Goal: Book appointment/travel/reservation

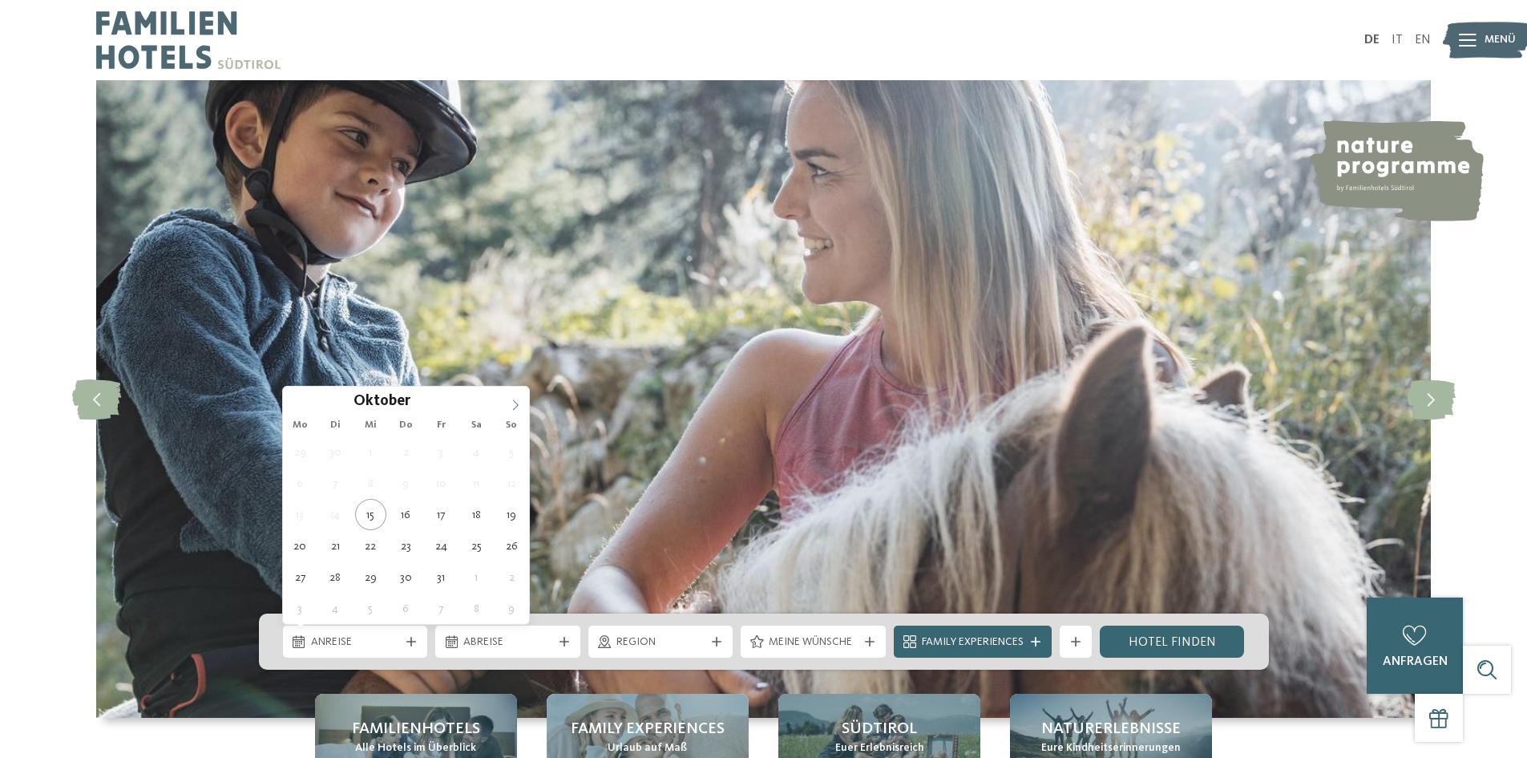
click at [517, 405] on icon at bounding box center [515, 404] width 11 height 11
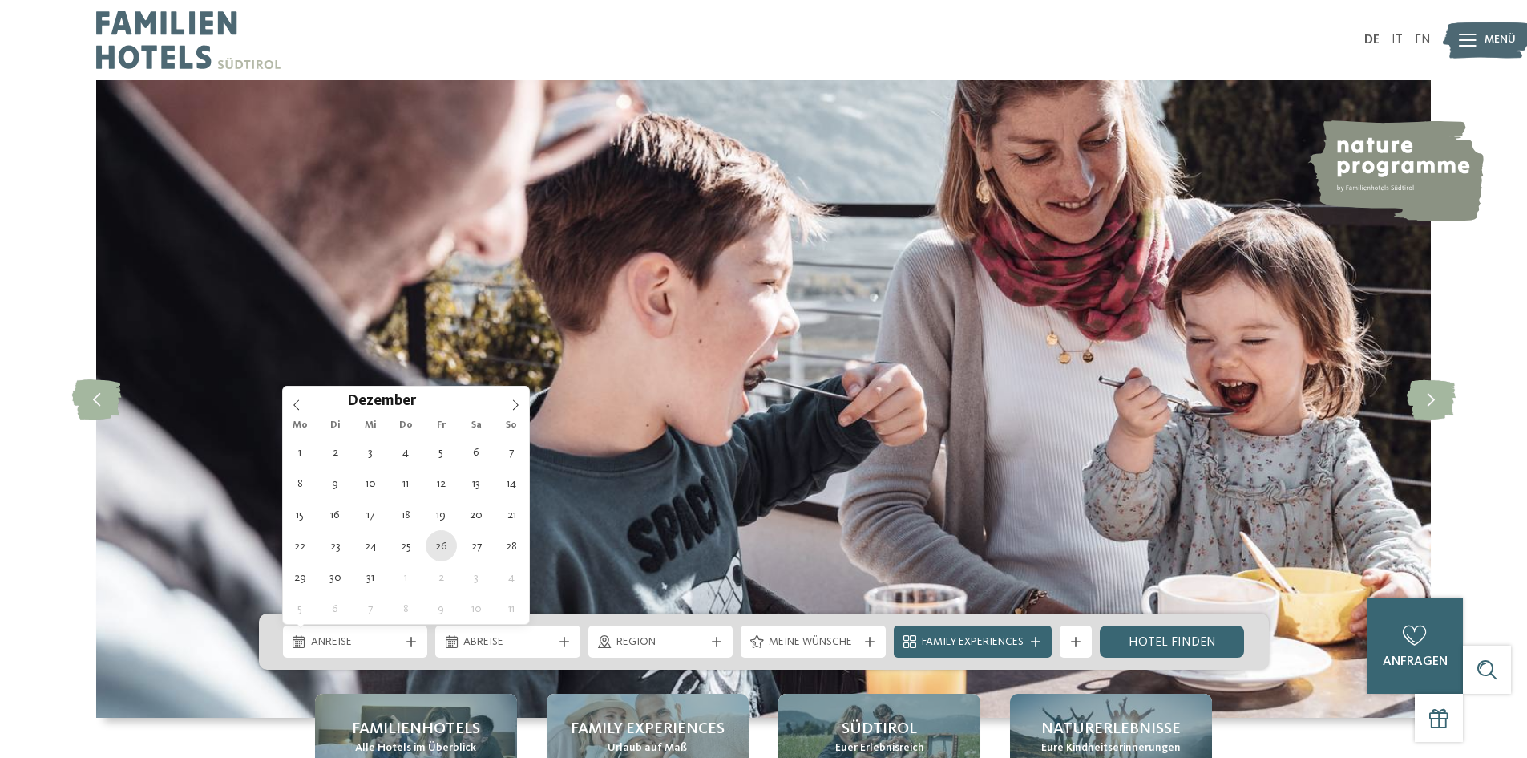
type div "[DATE]"
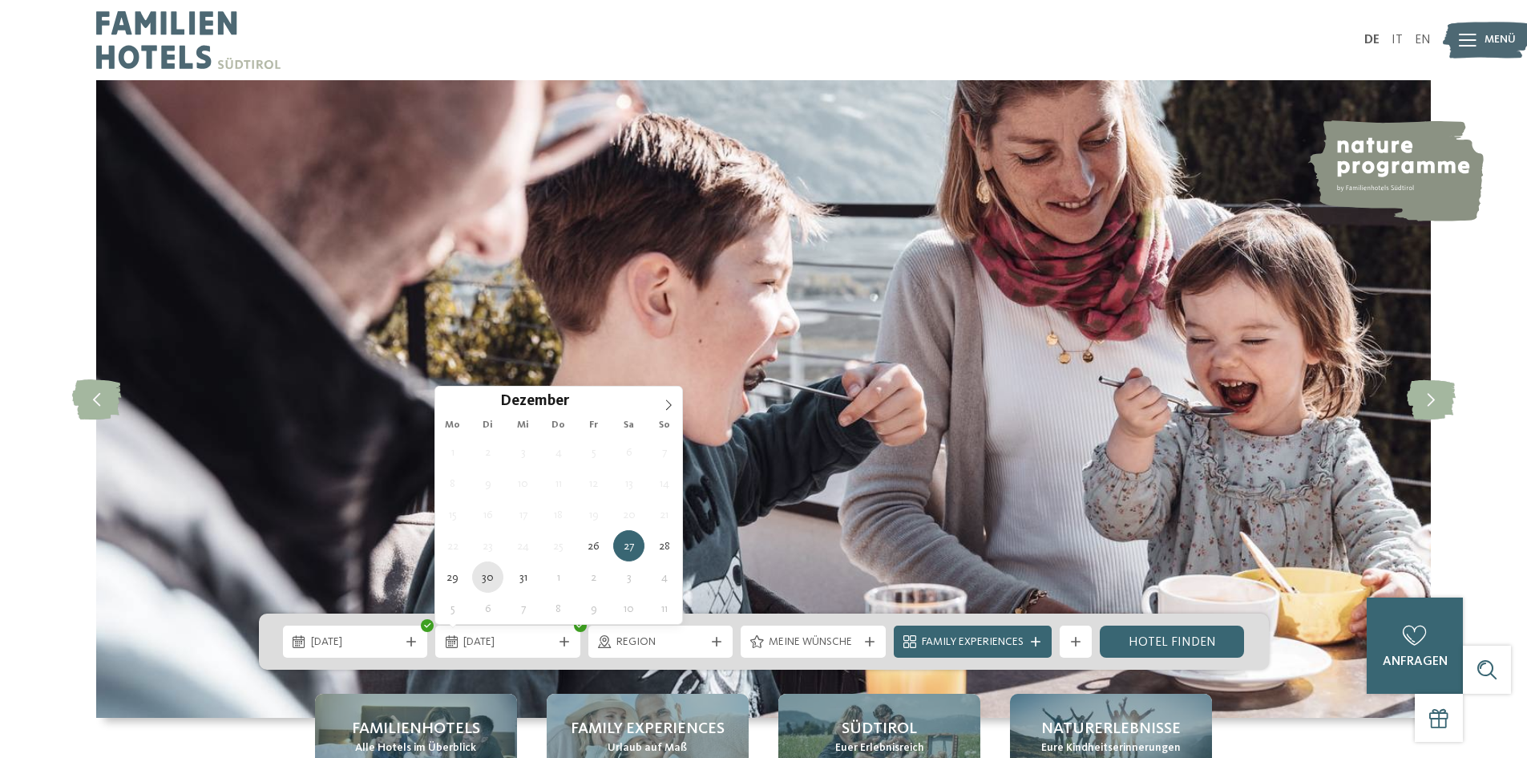
type div "[DATE]"
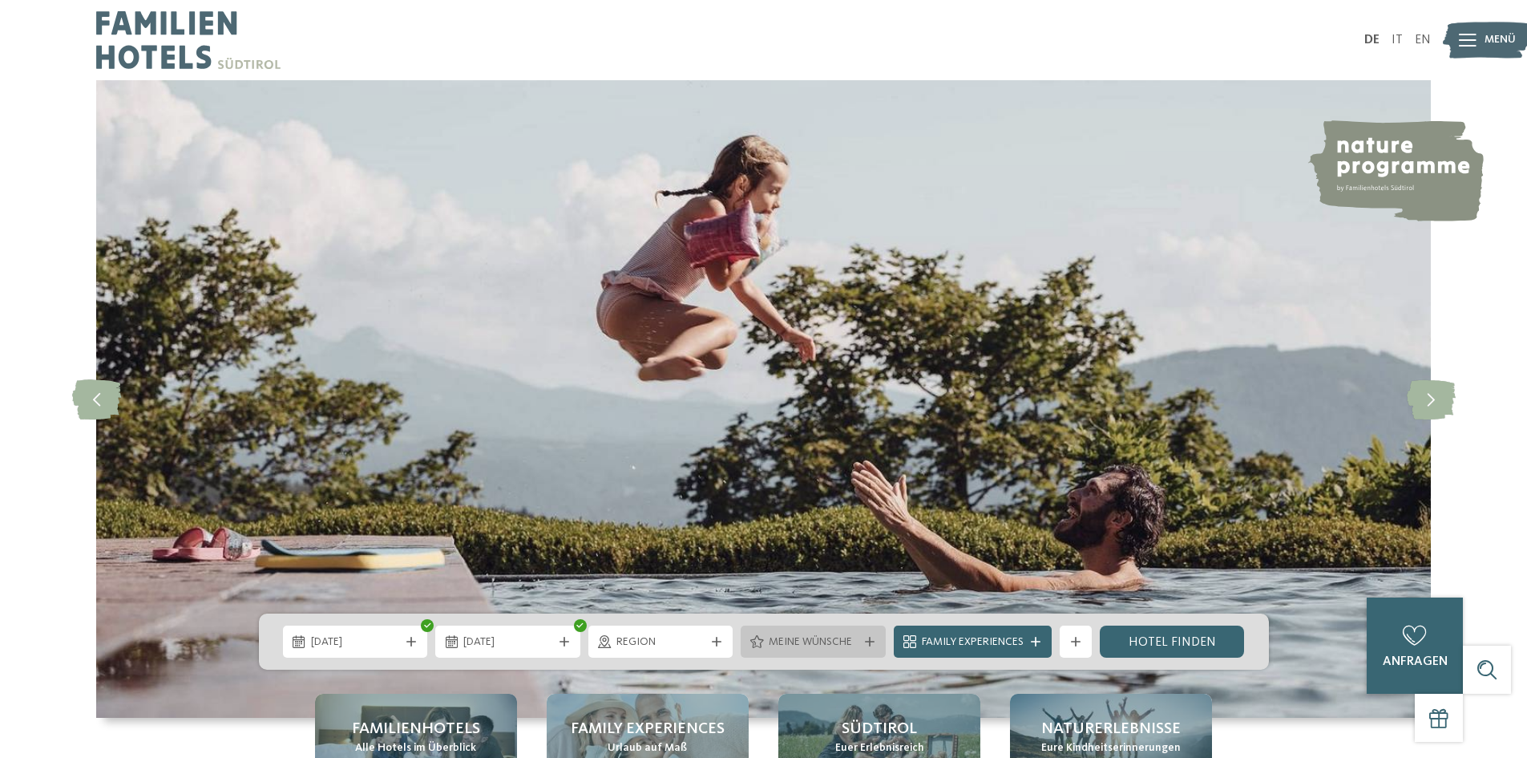
click at [787, 645] on span "Meine Wünsche" at bounding box center [813, 642] width 89 height 16
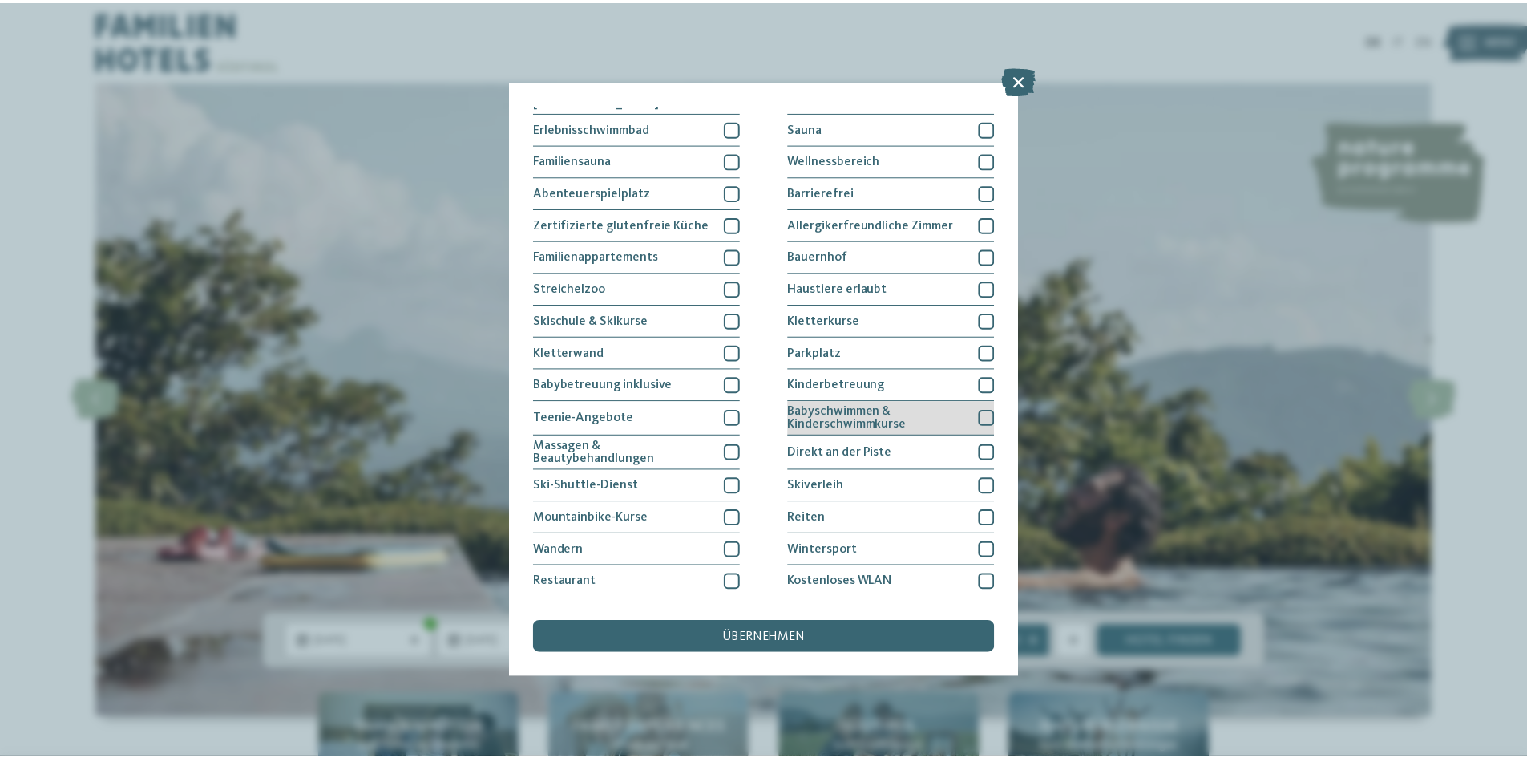
scroll to position [83, 0]
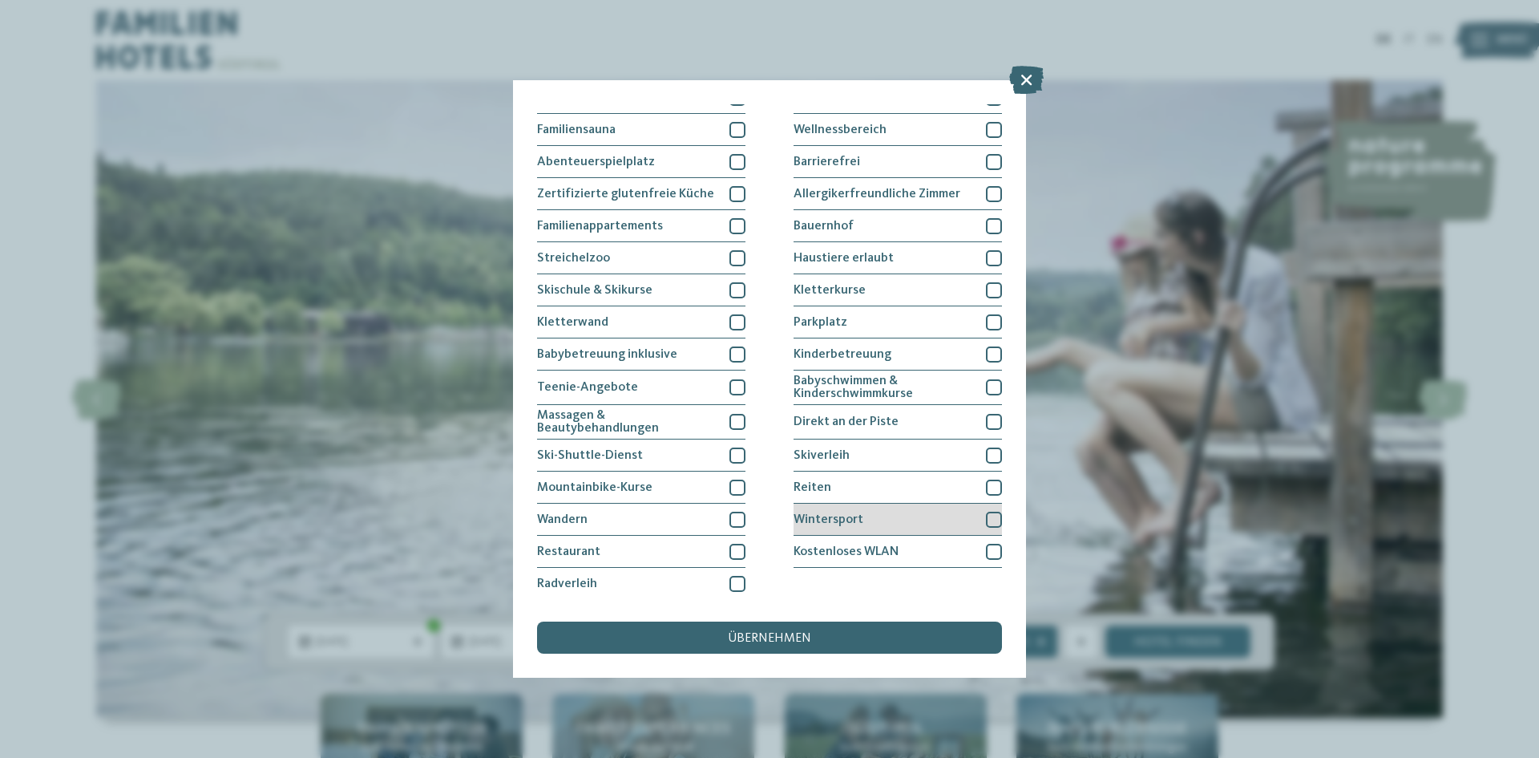
click at [986, 514] on div at bounding box center [994, 519] width 16 height 16
click at [808, 630] on div "übernehmen" at bounding box center [769, 637] width 465 height 32
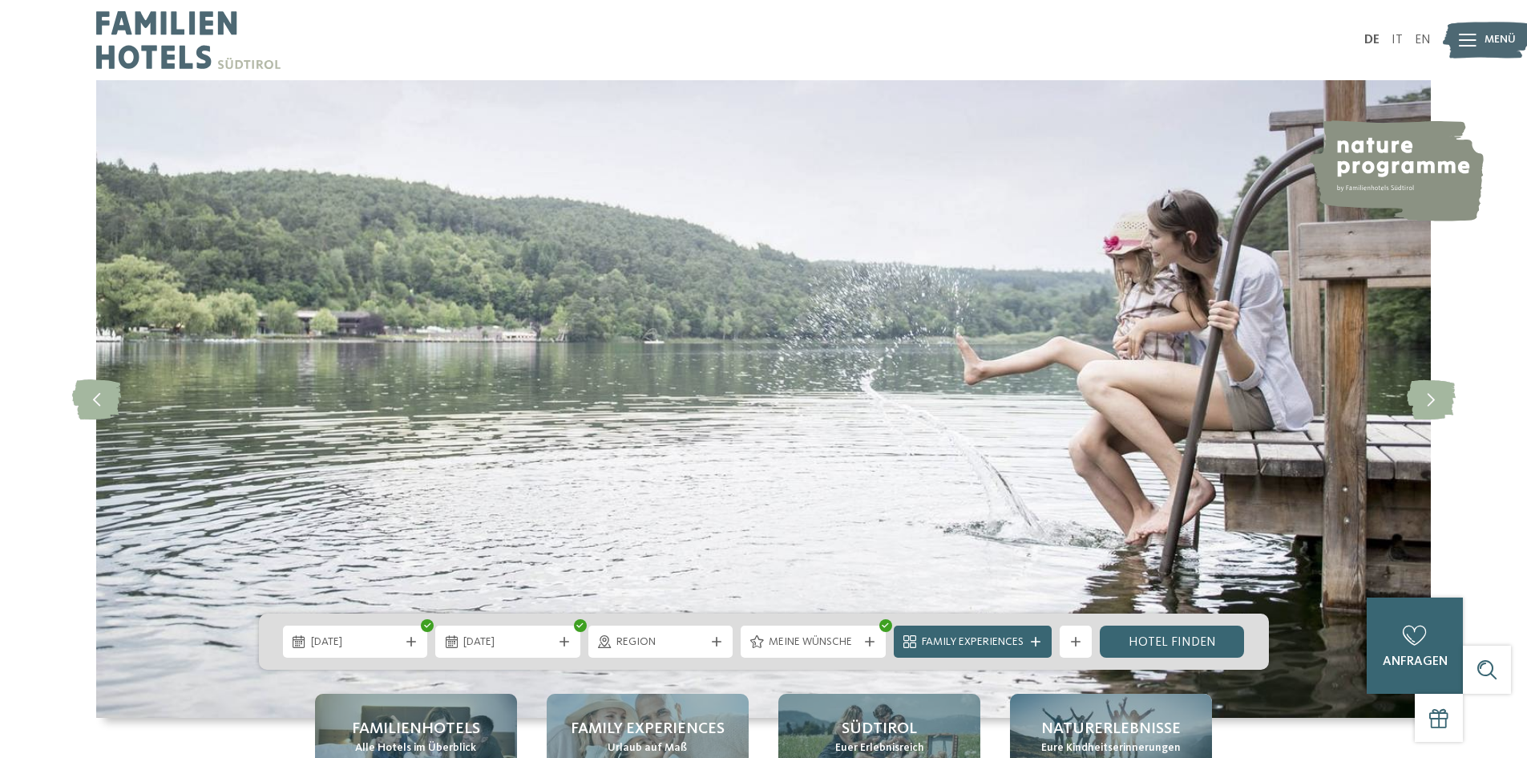
click at [694, 644] on span "Region" at bounding box center [660, 642] width 89 height 16
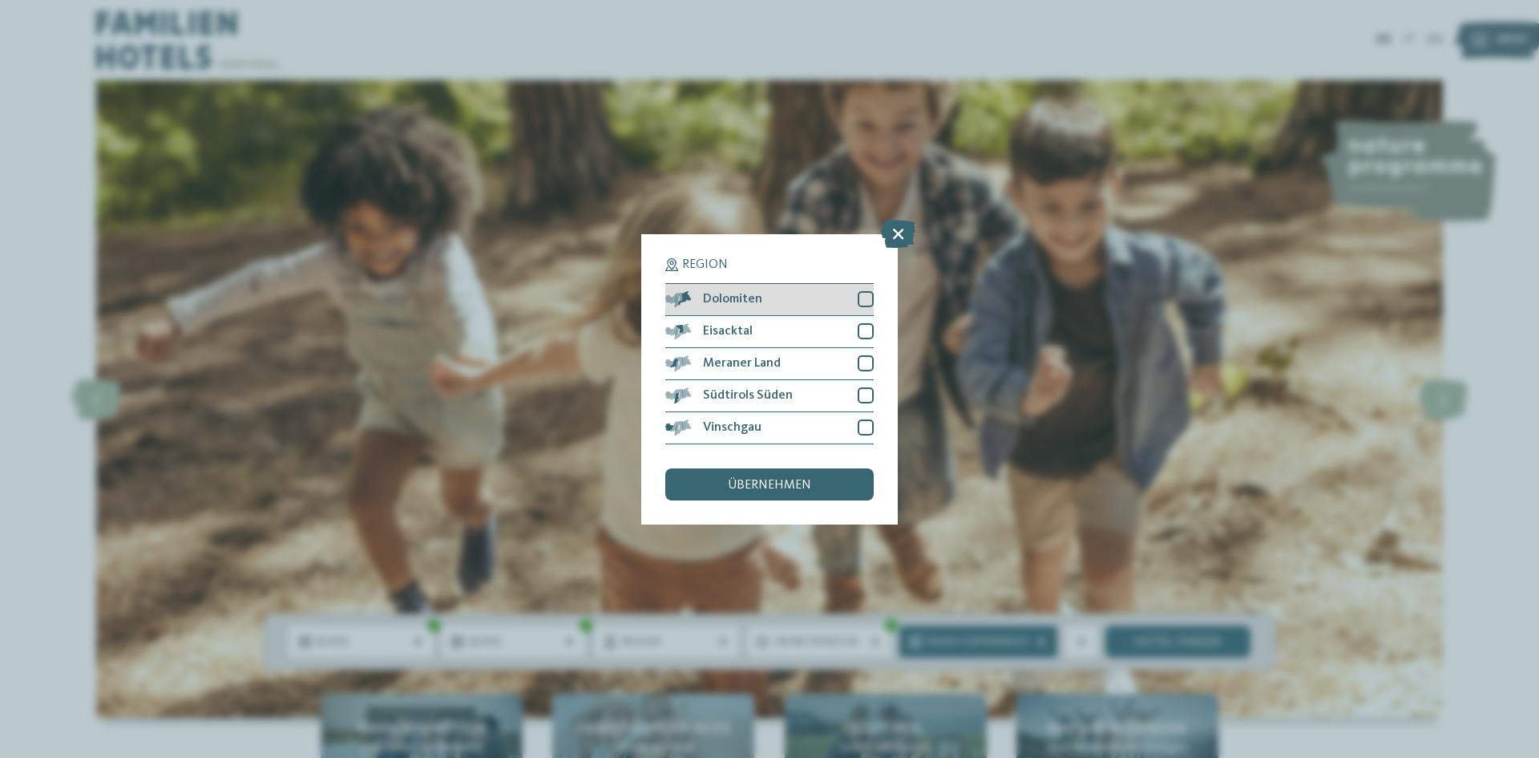
click at [864, 299] on div at bounding box center [866, 299] width 16 height 16
click at [864, 325] on div at bounding box center [866, 331] width 16 height 16
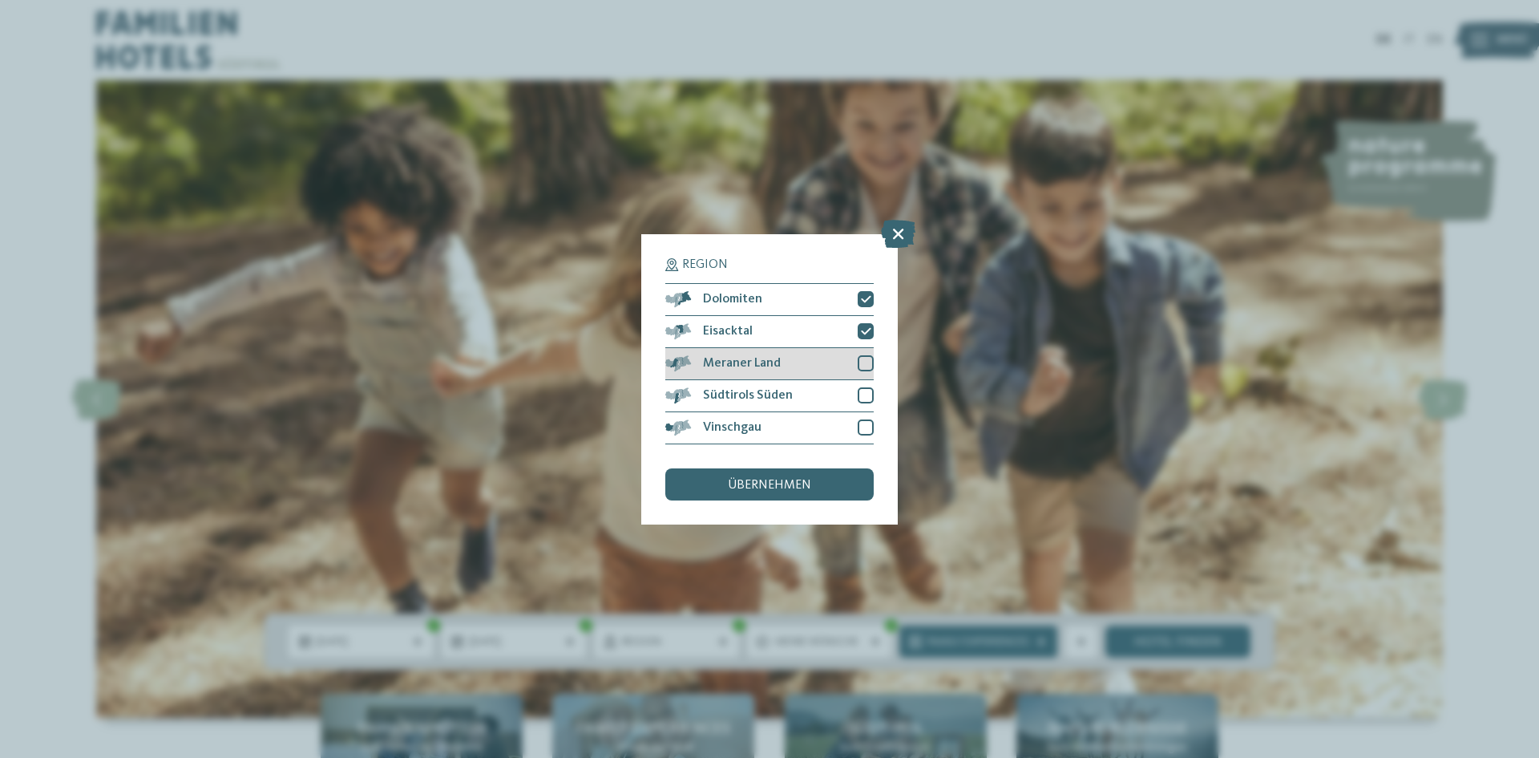
click at [864, 362] on div at bounding box center [866, 363] width 16 height 16
click at [869, 398] on div at bounding box center [866, 395] width 16 height 16
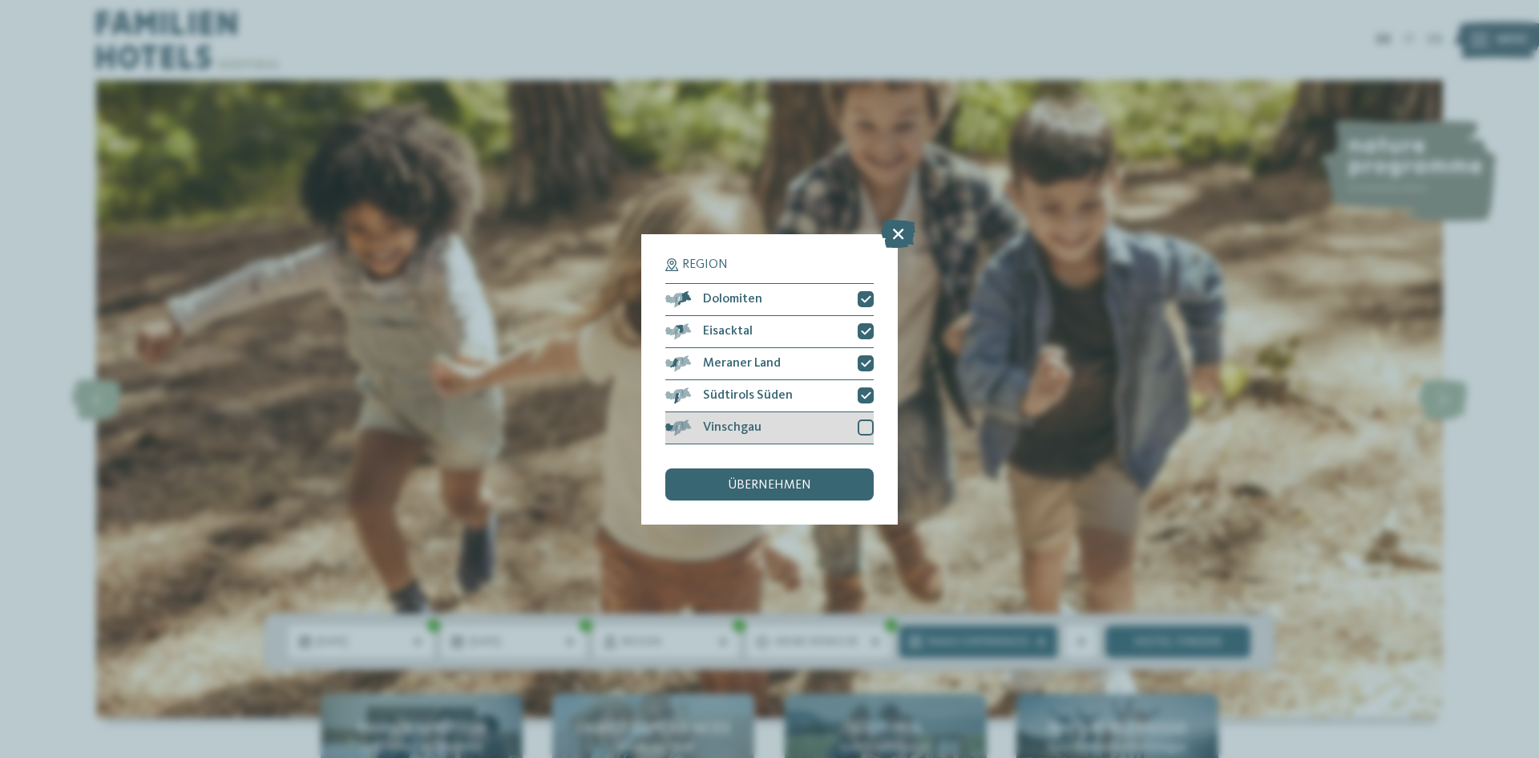
click at [867, 425] on div at bounding box center [866, 427] width 16 height 16
click at [823, 481] on div "übernehmen" at bounding box center [769, 484] width 208 height 32
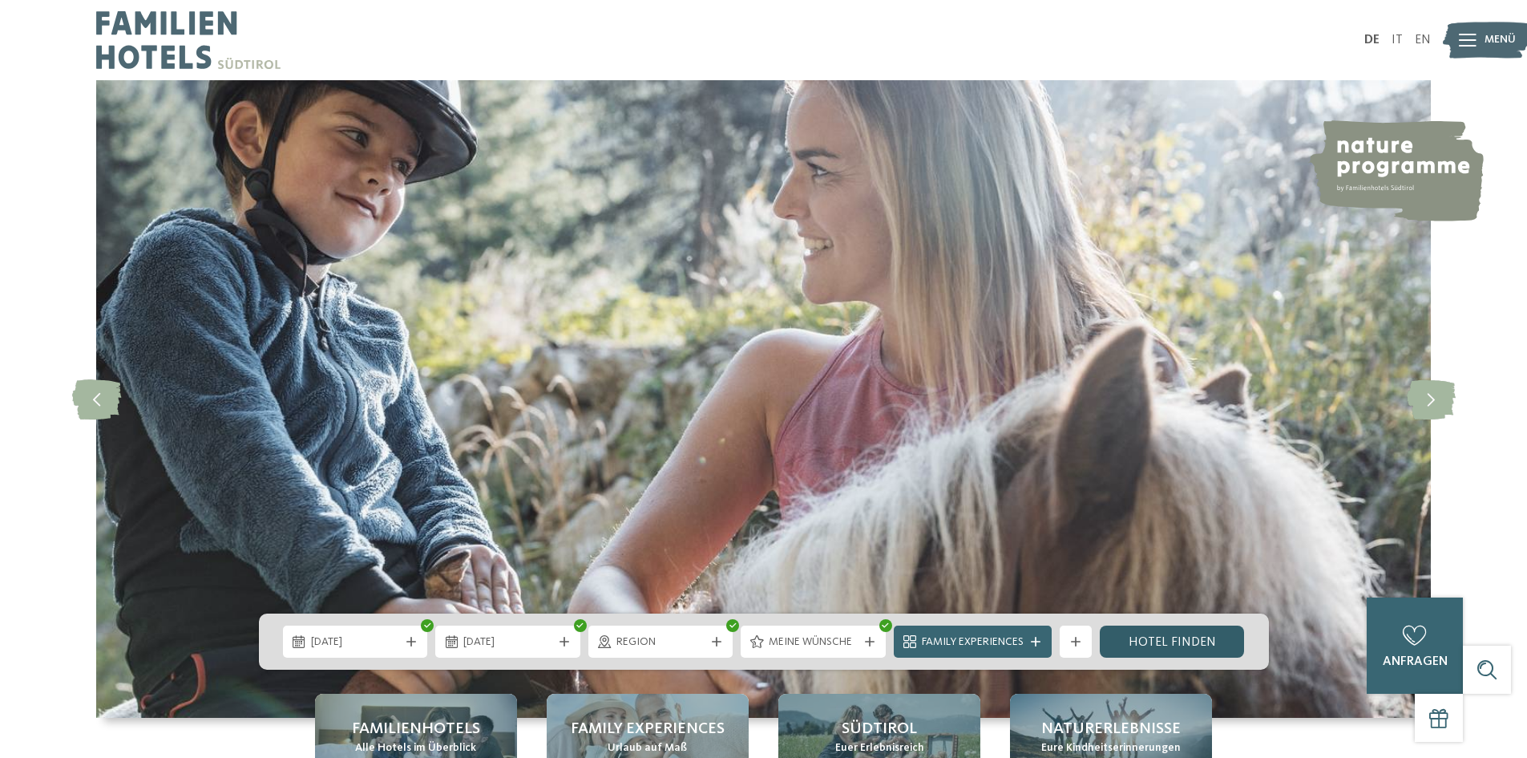
click at [1186, 632] on link "Hotel finden" at bounding box center [1172, 641] width 145 height 32
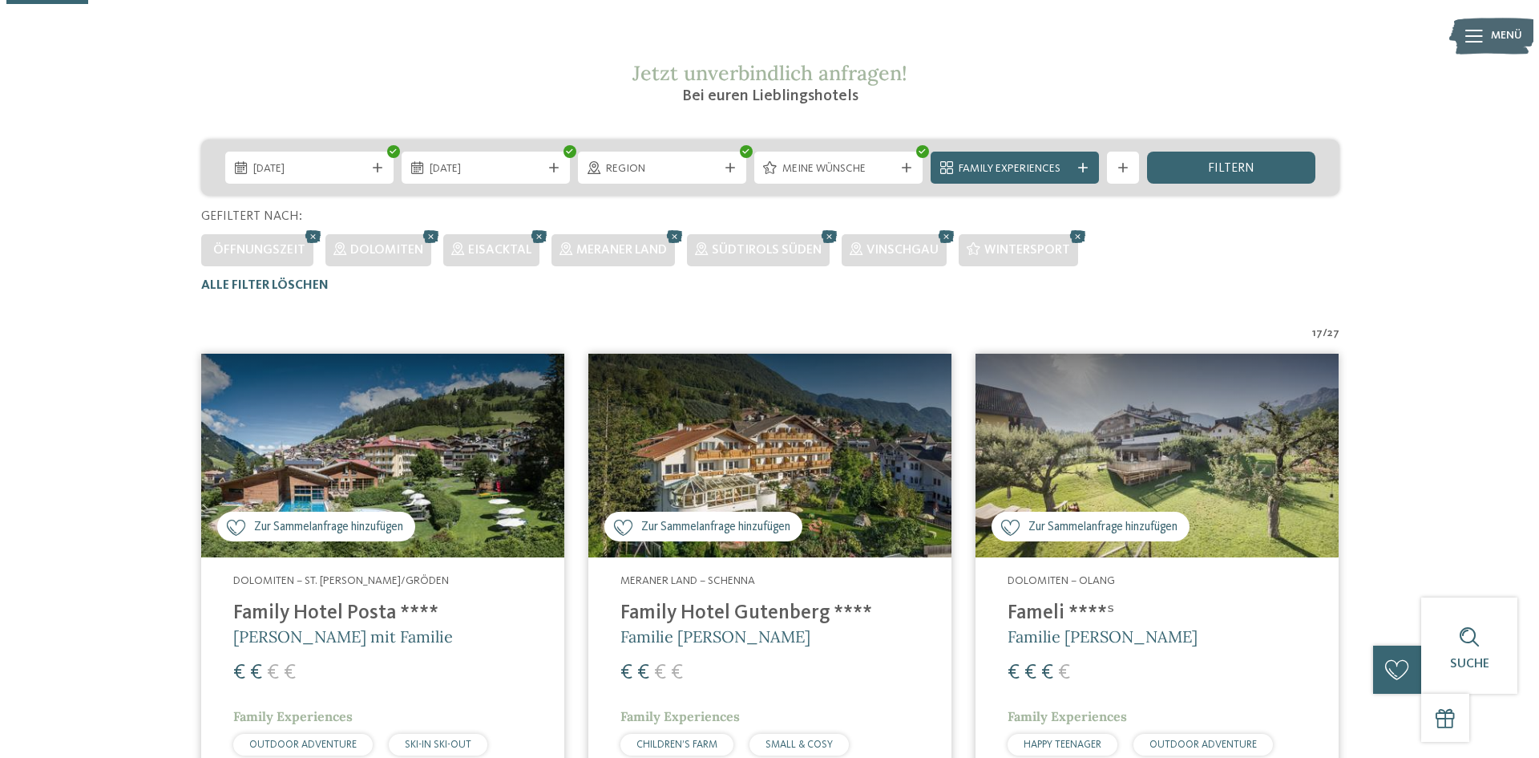
scroll to position [205, 0]
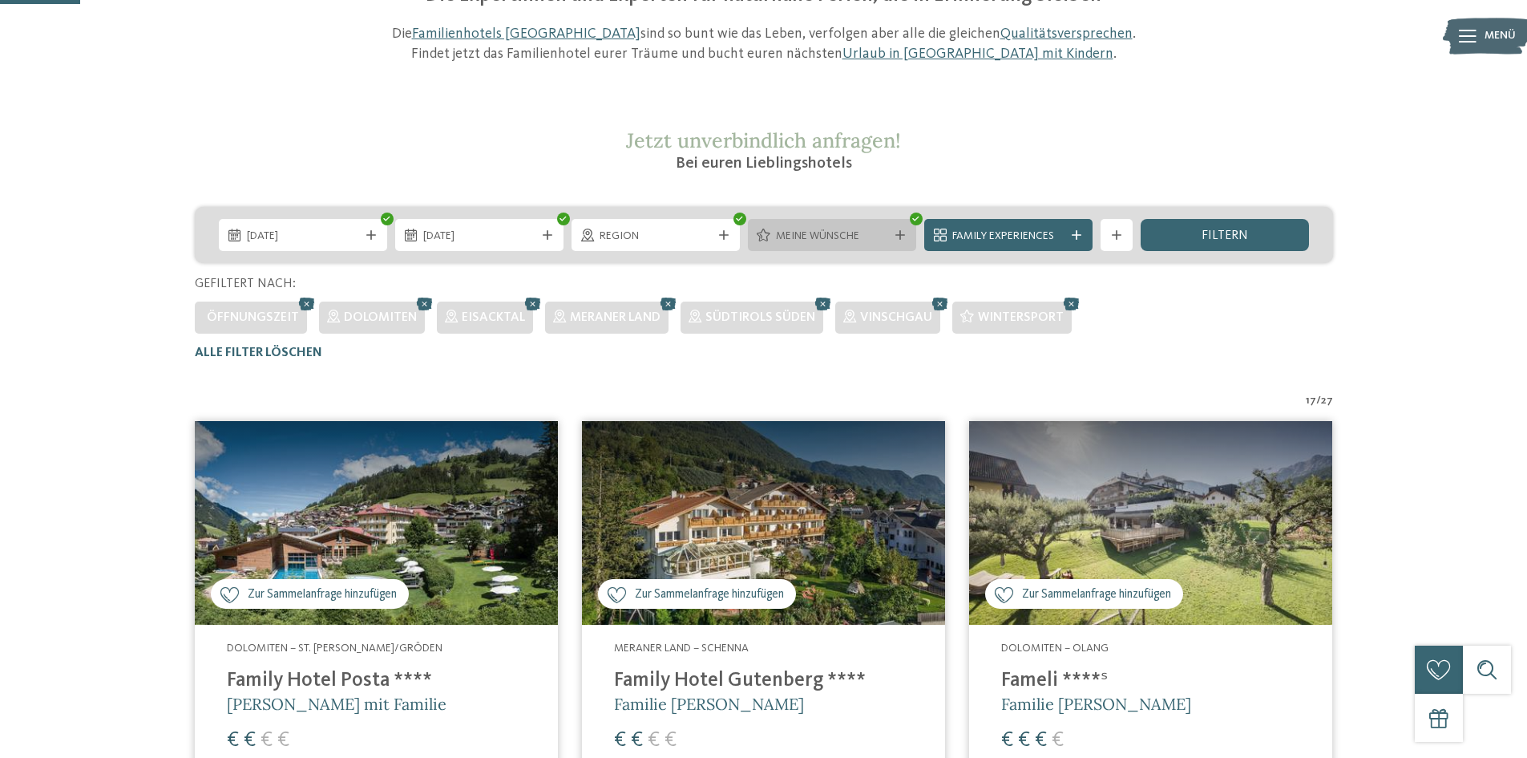
click at [898, 232] on icon at bounding box center [900, 235] width 10 height 10
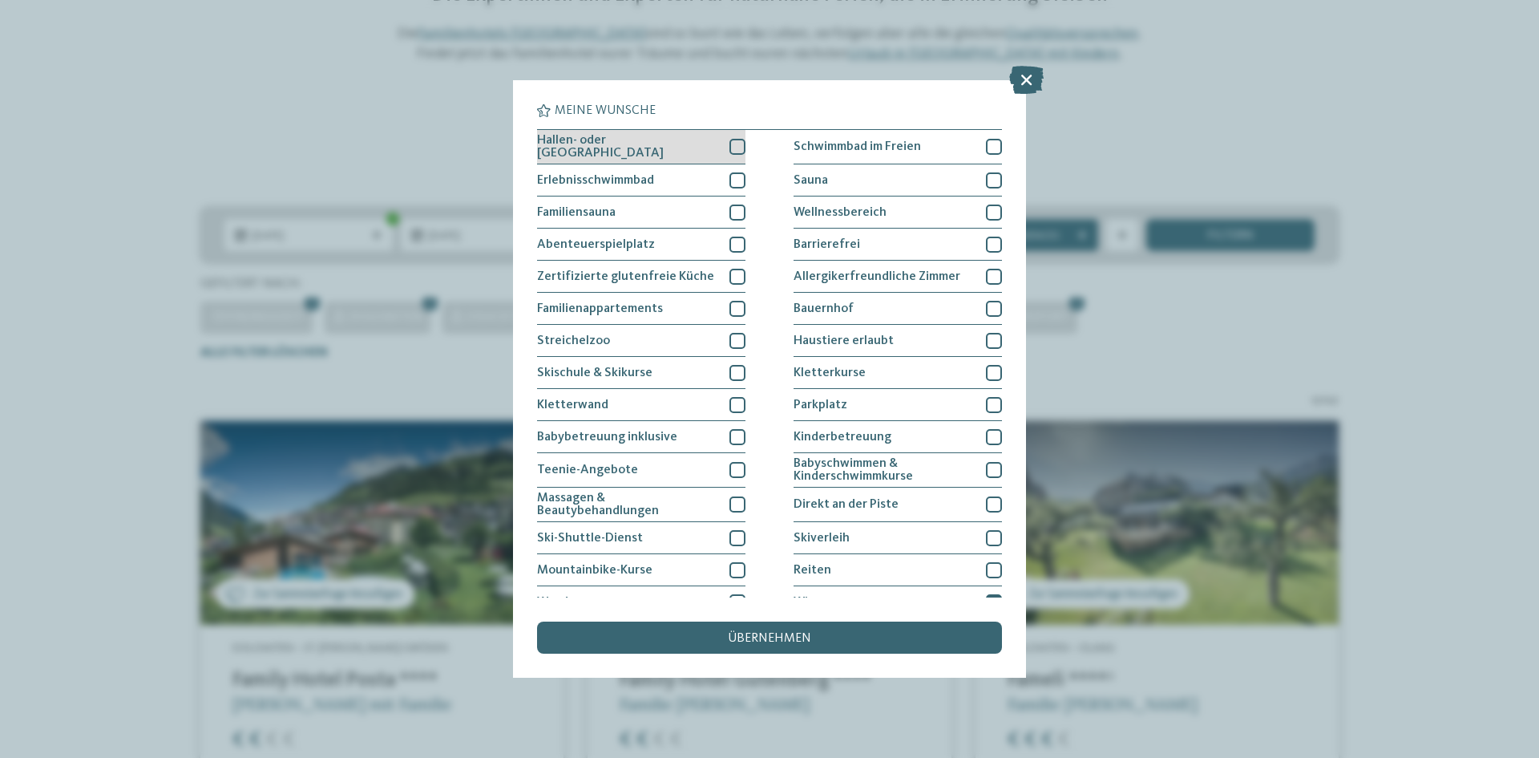
click at [729, 143] on div at bounding box center [737, 147] width 16 height 16
click at [738, 174] on div at bounding box center [737, 180] width 16 height 16
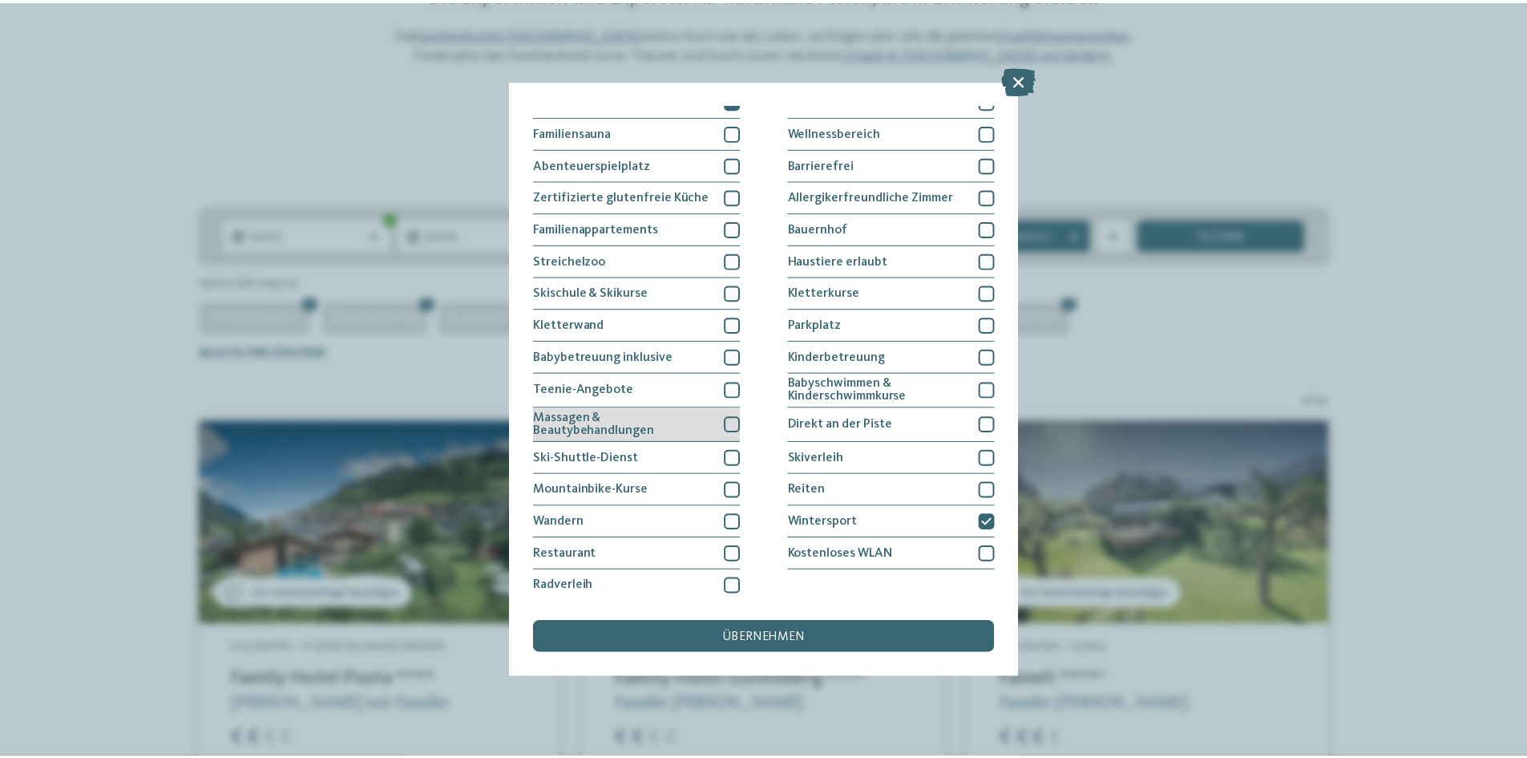
scroll to position [83, 0]
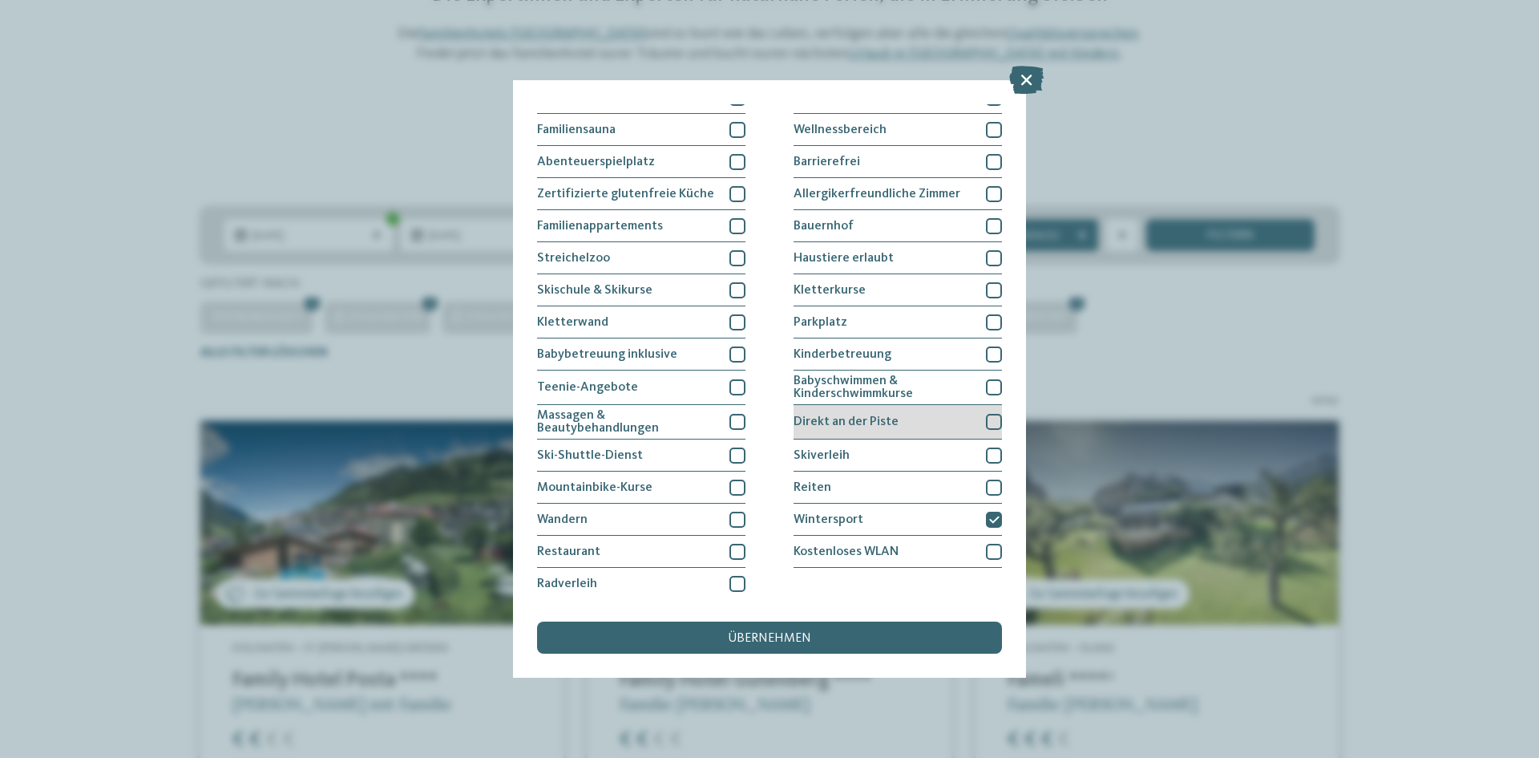
click at [986, 416] on div at bounding box center [994, 422] width 16 height 16
click at [986, 315] on div at bounding box center [994, 322] width 16 height 16
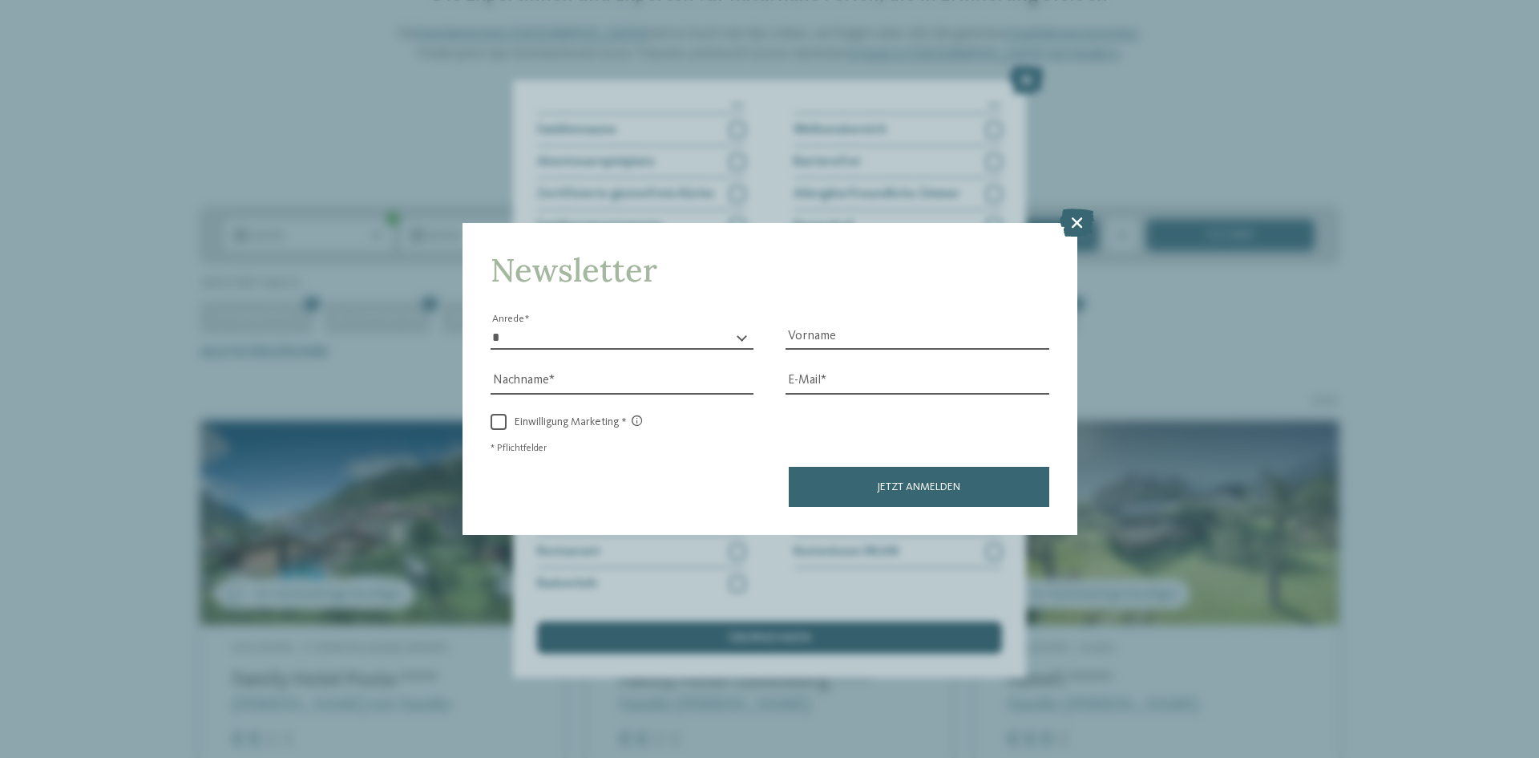
click at [750, 636] on div "Newsletter * **** **** ******* ****** Anrede Vorname Nachname Link" at bounding box center [769, 379] width 1539 height 758
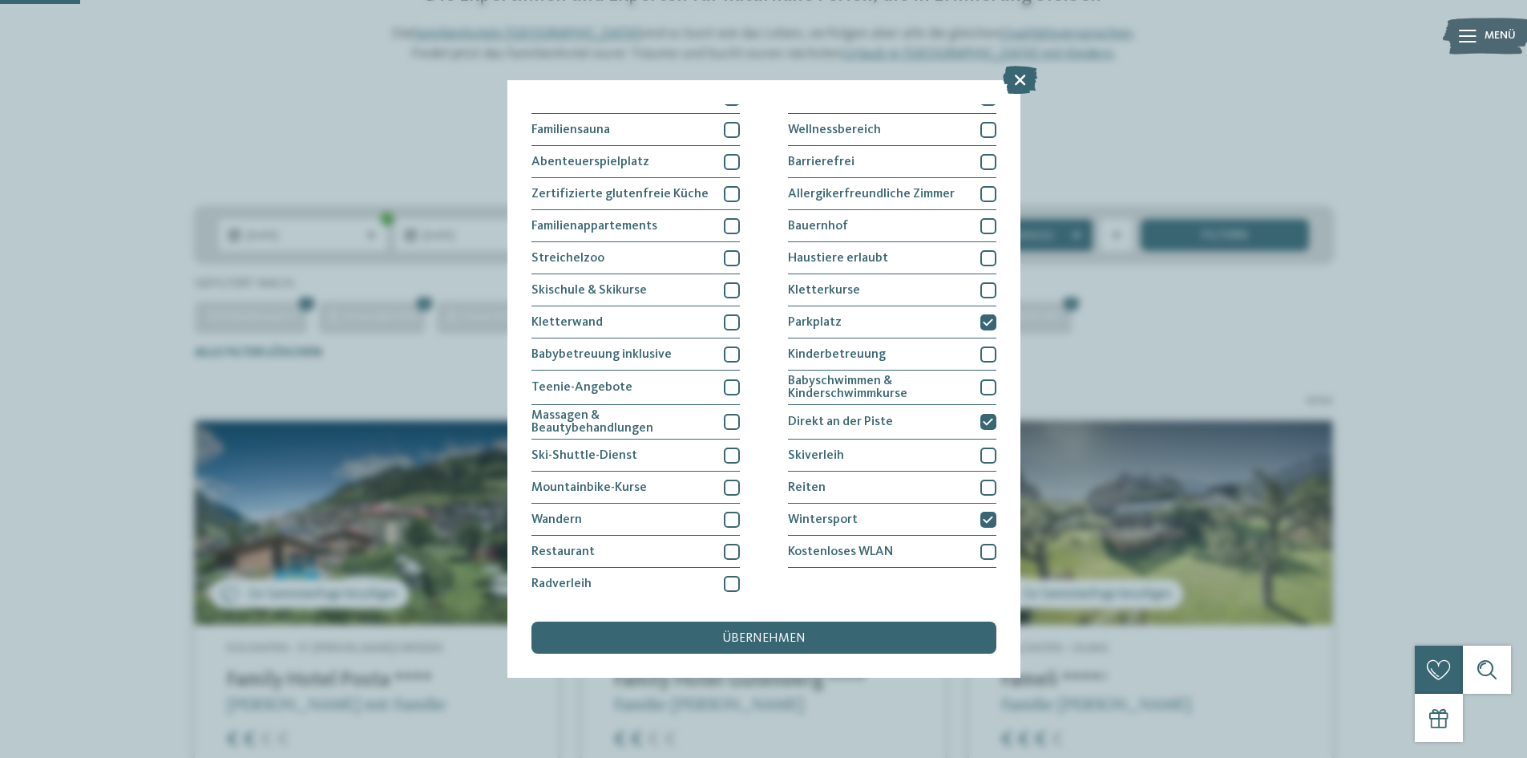
click at [758, 637] on span "übernehmen" at bounding box center [763, 638] width 83 height 13
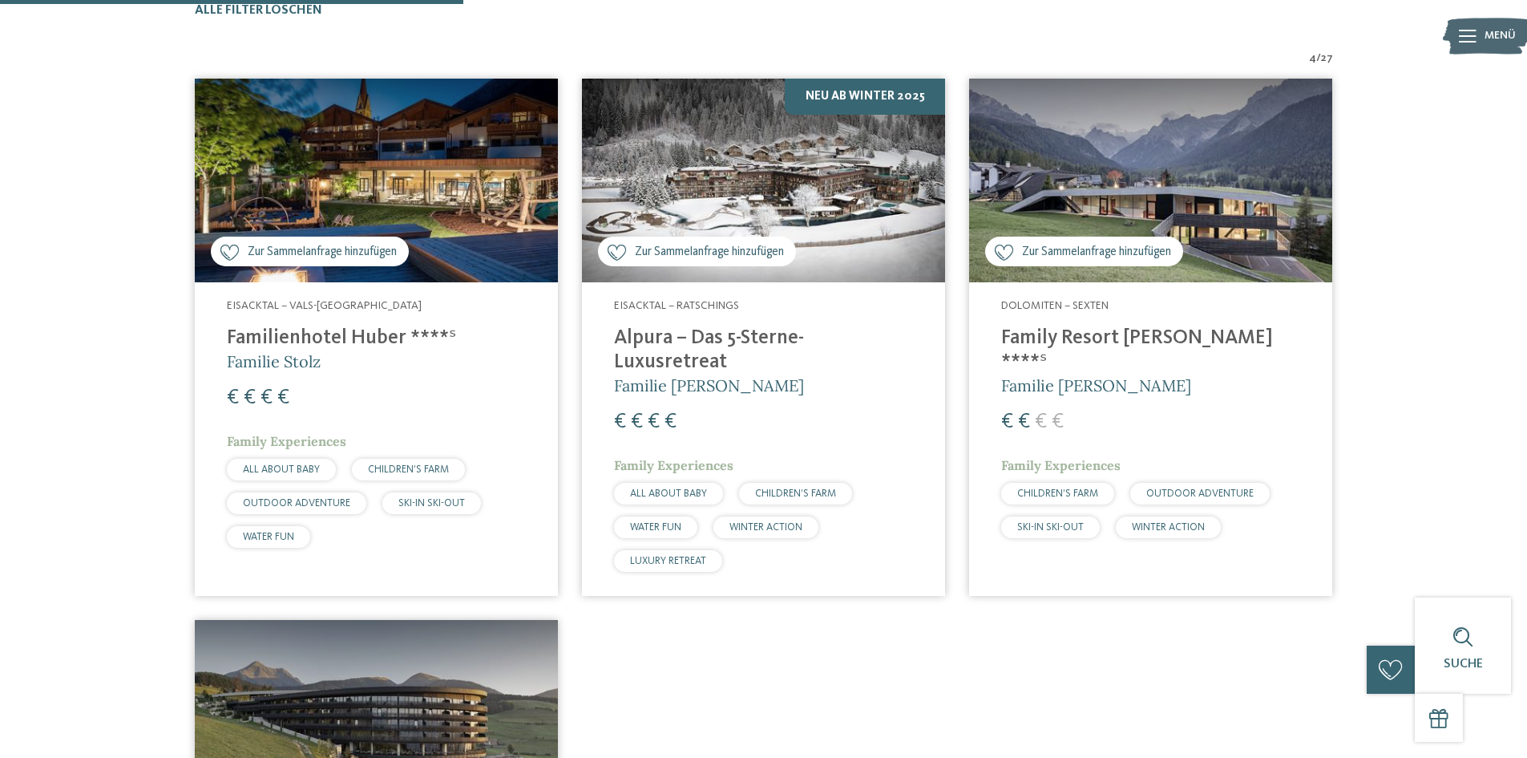
scroll to position [566, 0]
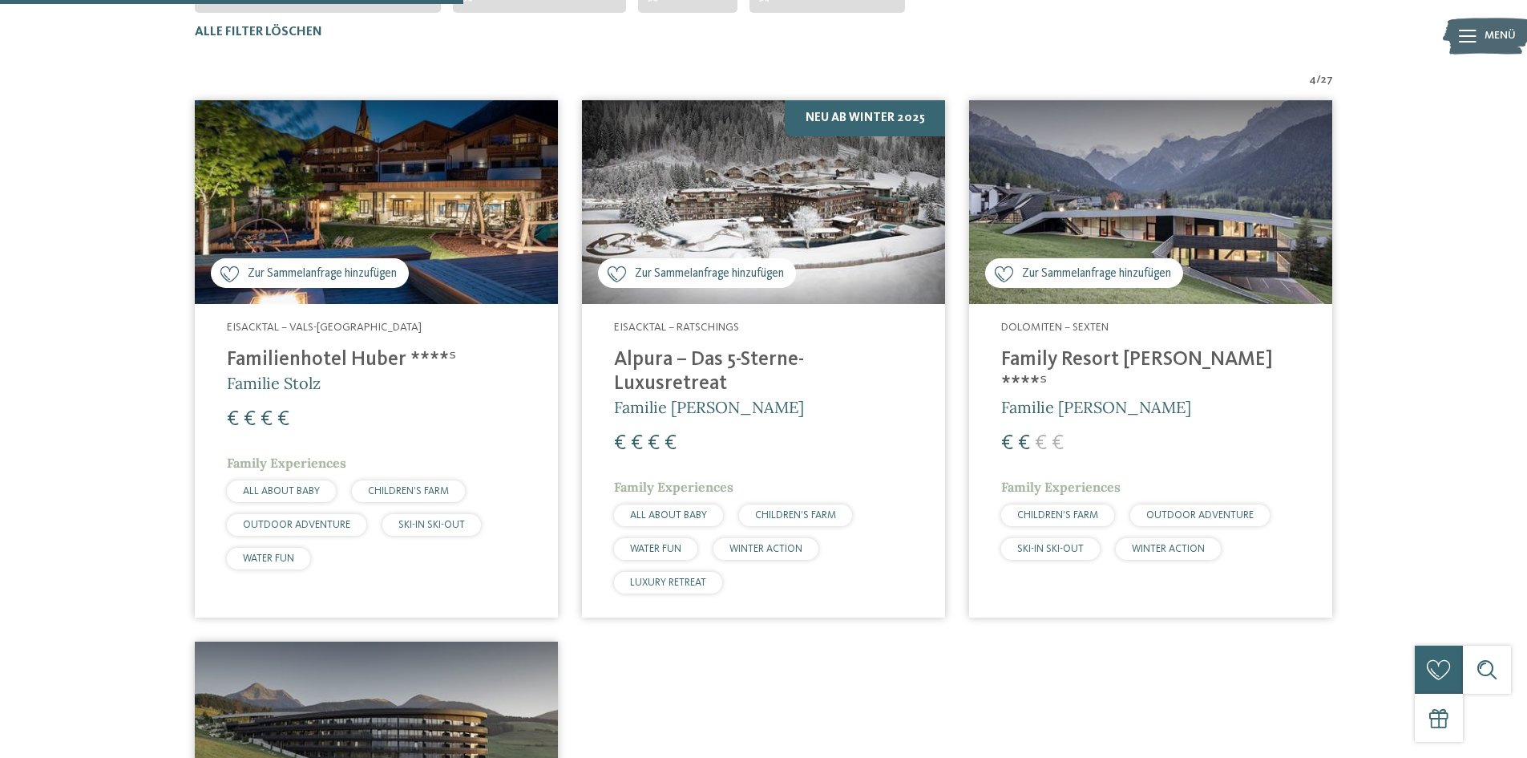
click at [1142, 191] on img at bounding box center [1150, 202] width 363 height 204
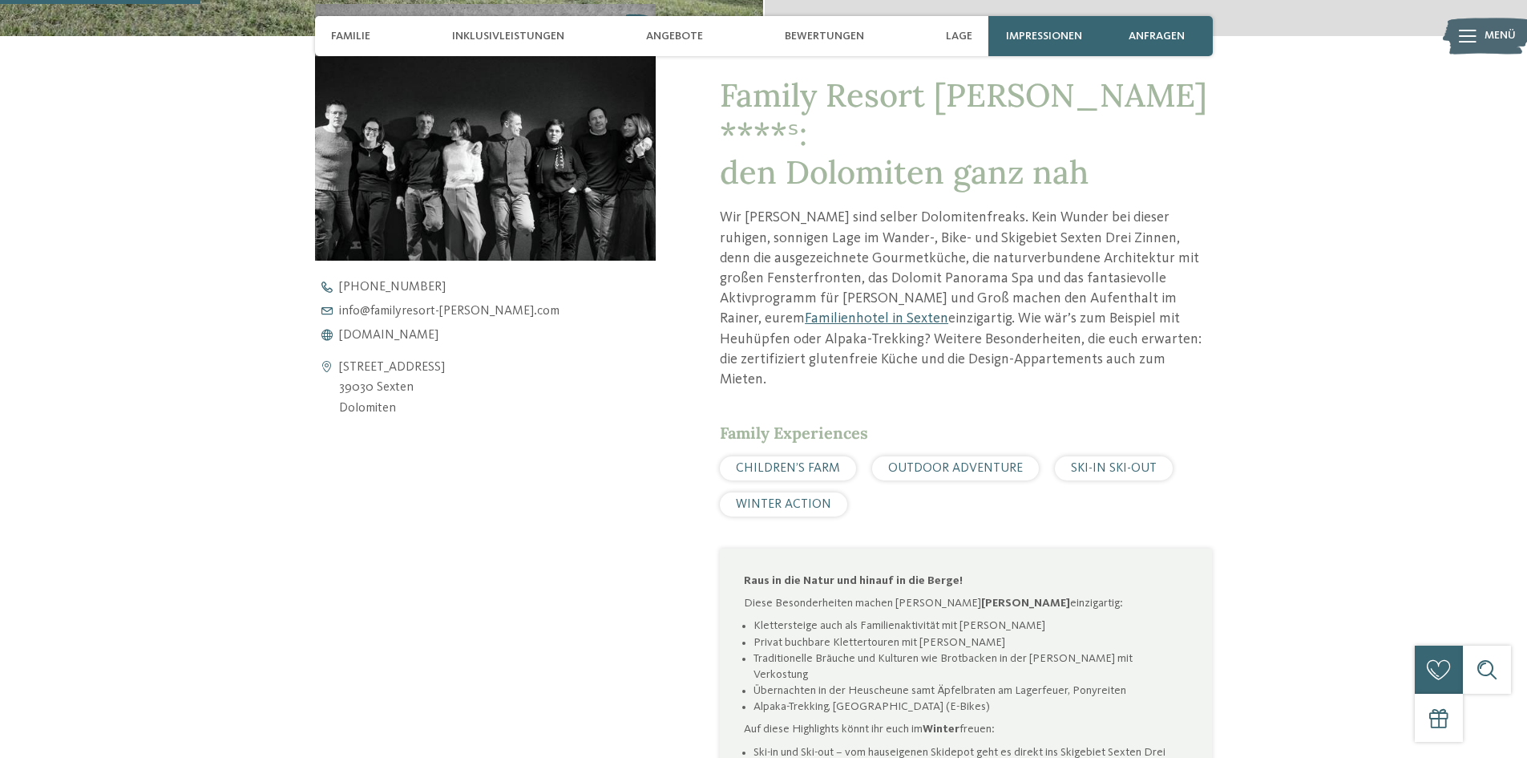
scroll to position [641, 0]
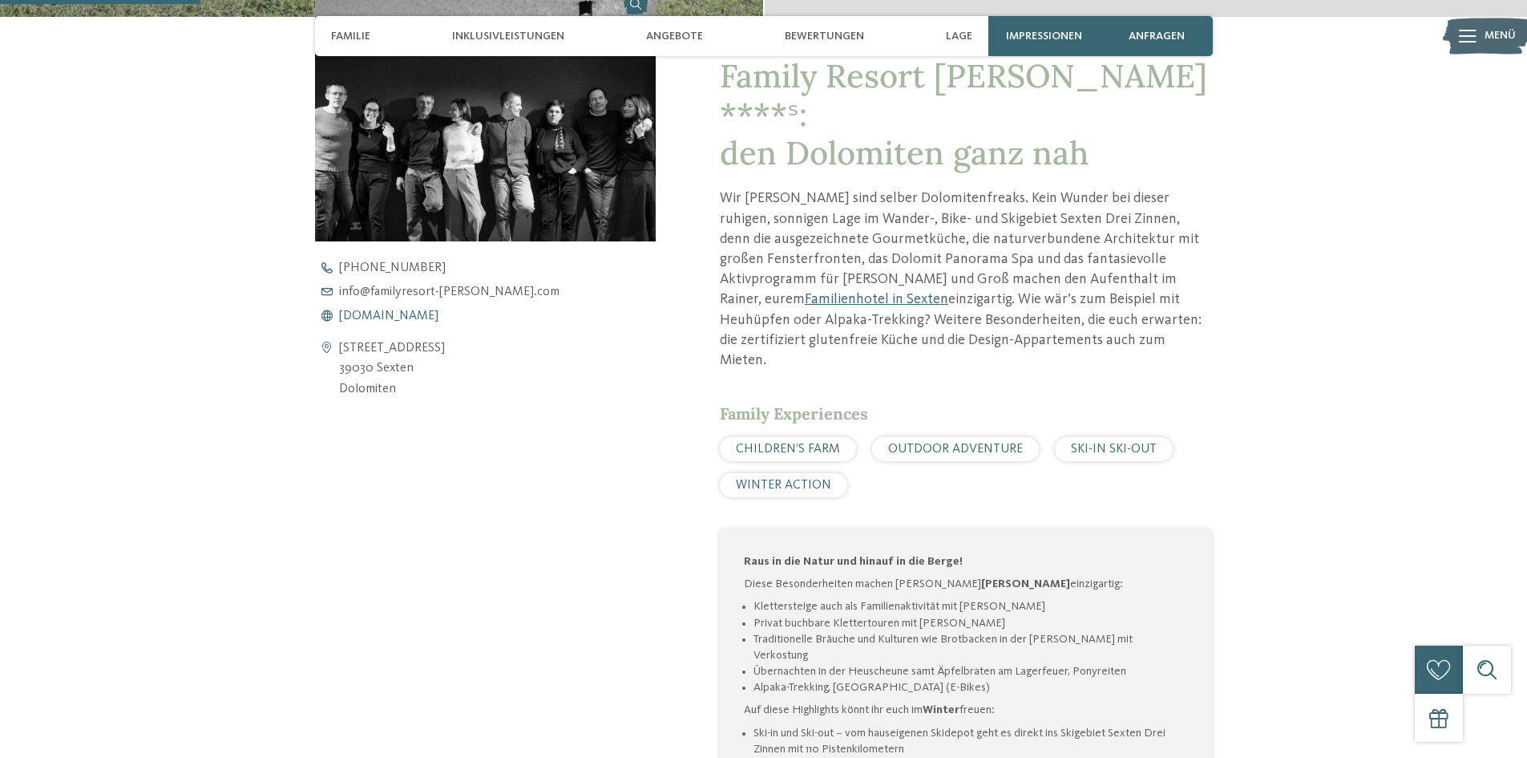
click at [365, 316] on span "www.familyresort-rainer.com" at bounding box center [388, 315] width 99 height 13
